Goal: Transaction & Acquisition: Purchase product/service

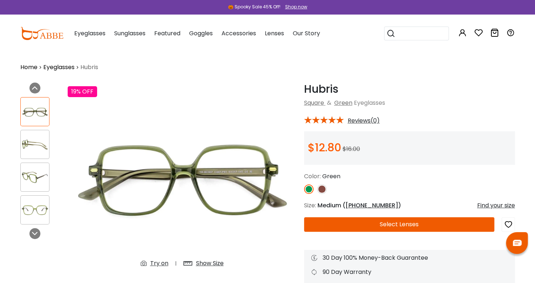
click at [58, 65] on link "Eyeglasses" at bounding box center [58, 67] width 31 height 9
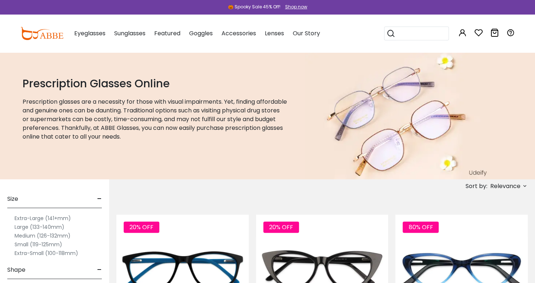
click at [21, 254] on label "Extra-Small (100-118mm)" at bounding box center [47, 253] width 64 height 9
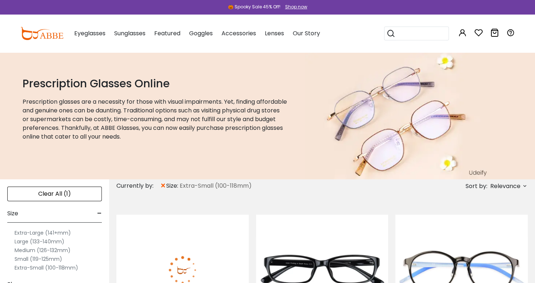
click at [129, 244] on img at bounding box center [182, 270] width 132 height 110
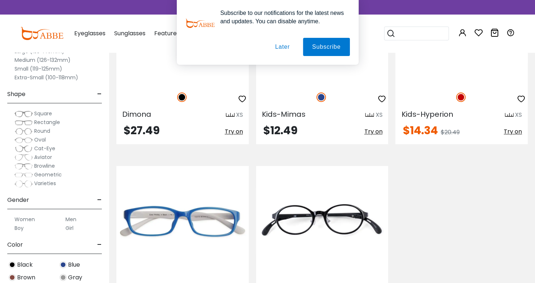
scroll to position [436, 0]
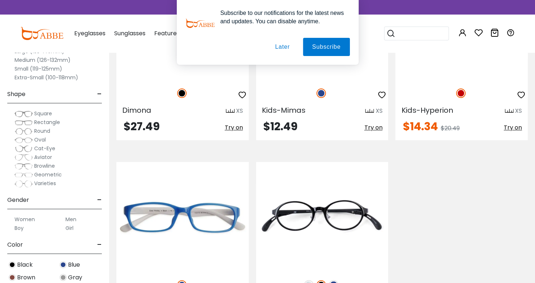
click at [278, 44] on button "Later" at bounding box center [282, 47] width 33 height 18
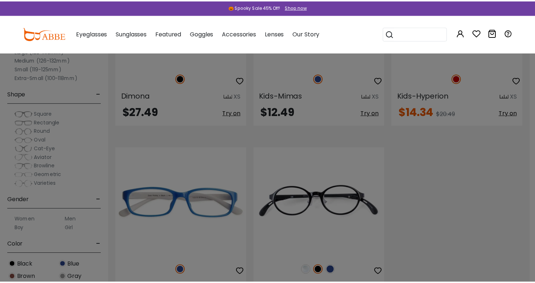
scroll to position [459, 0]
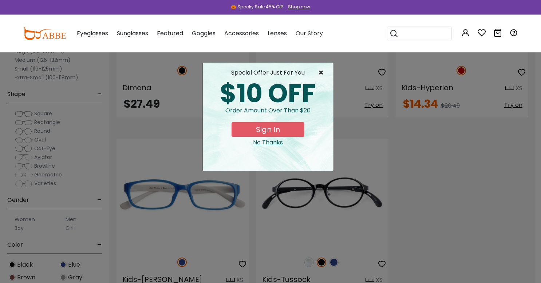
click at [321, 77] on span "×" at bounding box center [322, 72] width 9 height 9
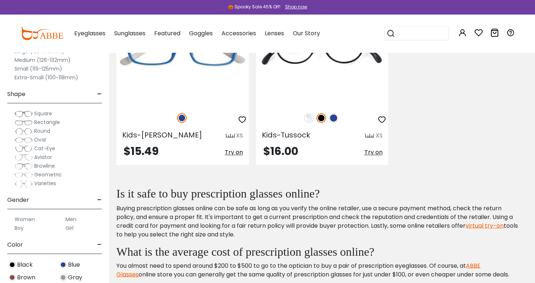
scroll to position [601, 0]
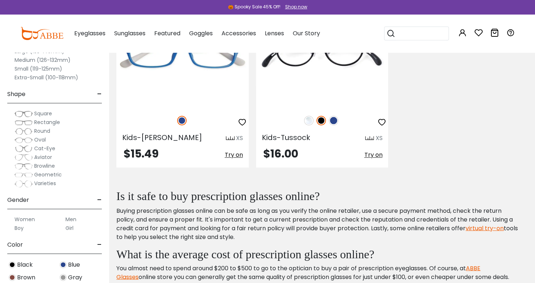
click at [15, 69] on label "Small (119-125mm)" at bounding box center [39, 68] width 48 height 9
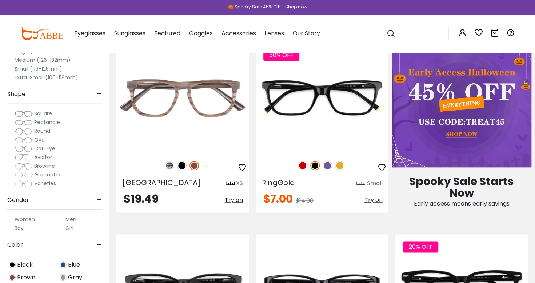
scroll to position [365, 0]
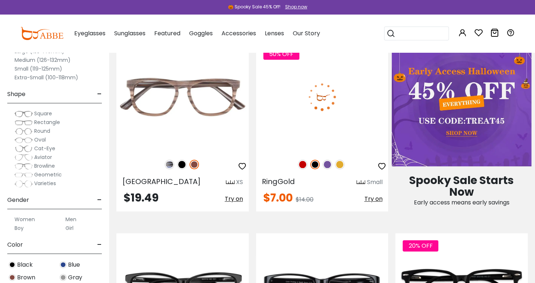
click at [284, 98] on img at bounding box center [322, 96] width 132 height 110
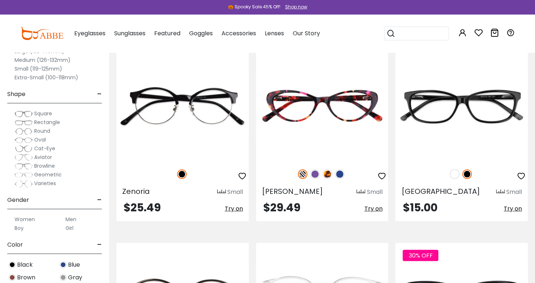
scroll to position [1123, 0]
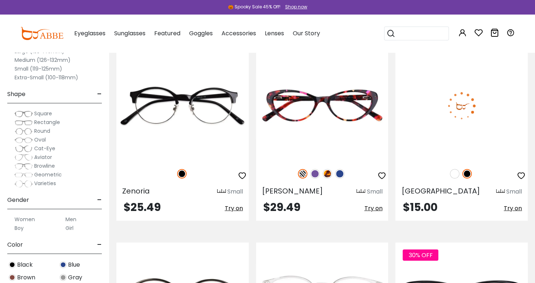
click at [429, 108] on img at bounding box center [461, 106] width 132 height 110
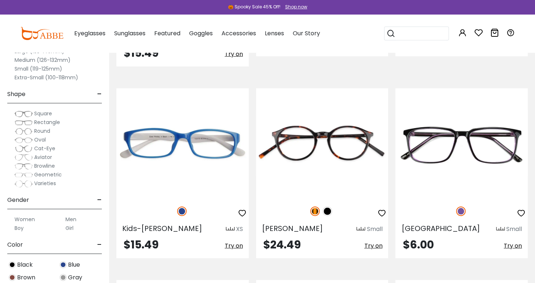
scroll to position [2630, 0]
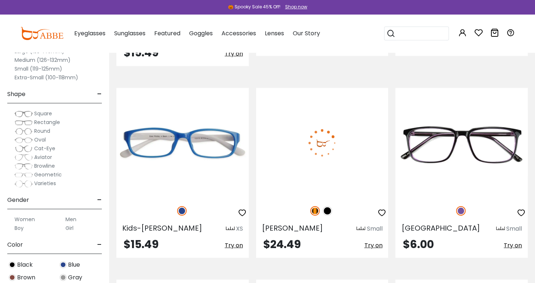
click at [301, 138] on img at bounding box center [322, 143] width 132 height 110
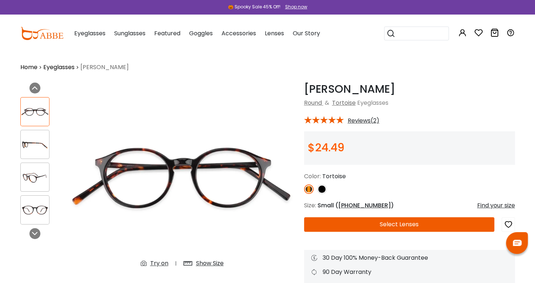
click at [207, 265] on div "Show Size" at bounding box center [210, 263] width 28 height 9
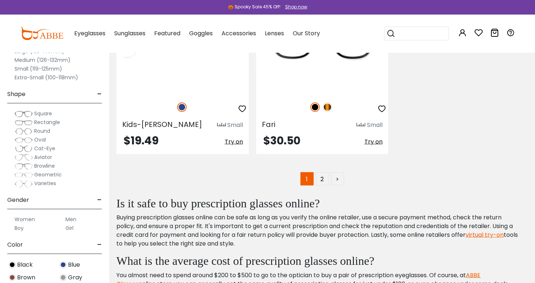
scroll to position [3895, 0]
click at [321, 172] on link "2" at bounding box center [322, 178] width 13 height 13
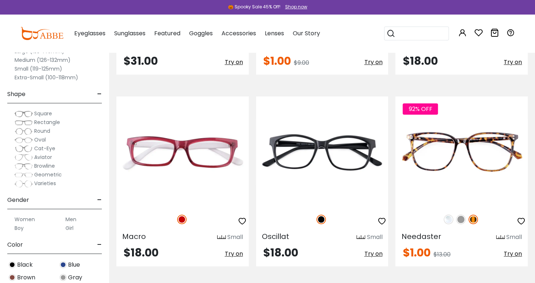
scroll to position [311, 0]
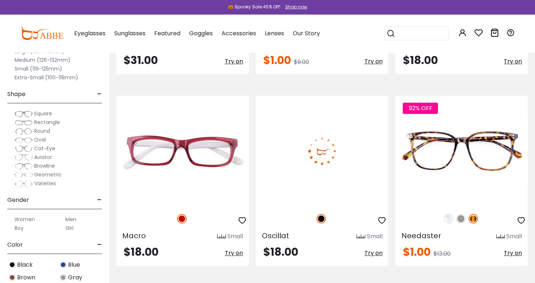
click at [295, 174] on img at bounding box center [322, 151] width 132 height 110
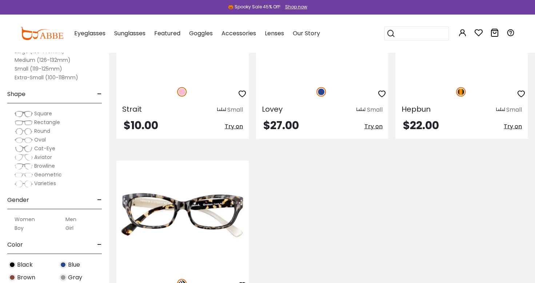
scroll to position [2356, 0]
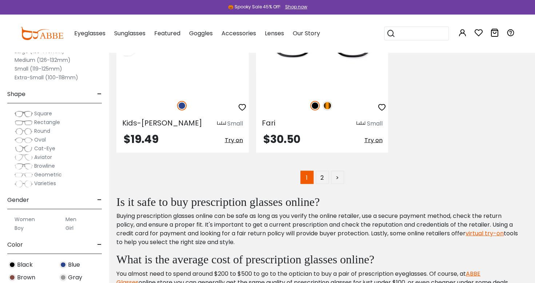
scroll to position [3895, 0]
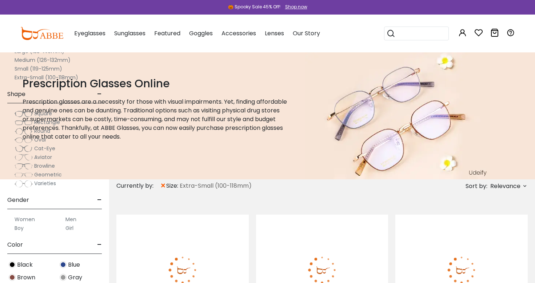
scroll to position [601, 0]
